Goal: Transaction & Acquisition: Download file/media

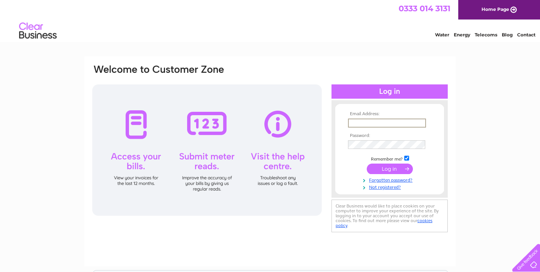
type input "tomcourts@aol.com"
click at [391, 168] on input "submit" at bounding box center [390, 169] width 46 height 11
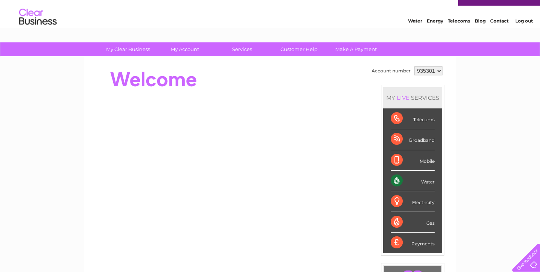
scroll to position [14, 0]
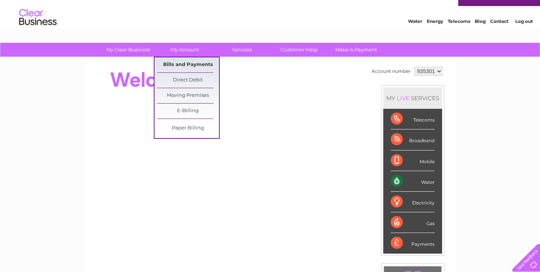
click at [191, 61] on link "Bills and Payments" at bounding box center [188, 64] width 62 height 15
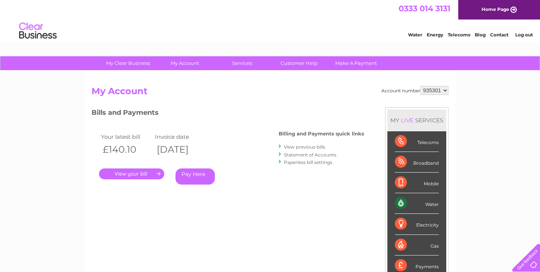
click at [142, 174] on link "." at bounding box center [131, 173] width 65 height 11
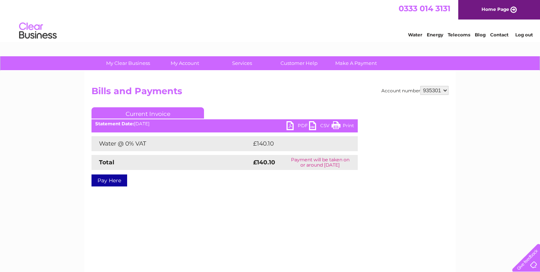
click at [300, 125] on link "PDF" at bounding box center [298, 126] width 23 height 11
